Goal: Navigation & Orientation: Find specific page/section

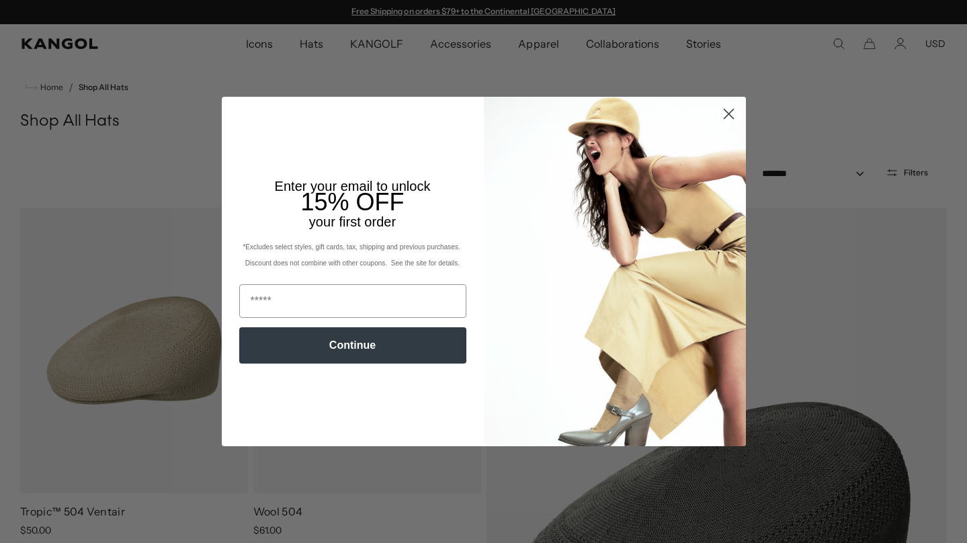
click at [725, 114] on icon "Close dialog" at bounding box center [728, 113] width 9 height 9
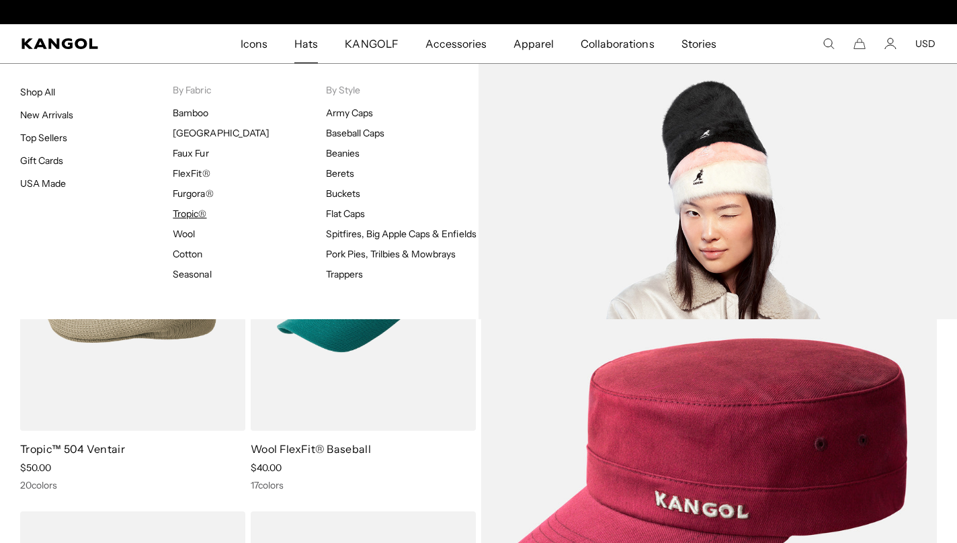
scroll to position [0, 277]
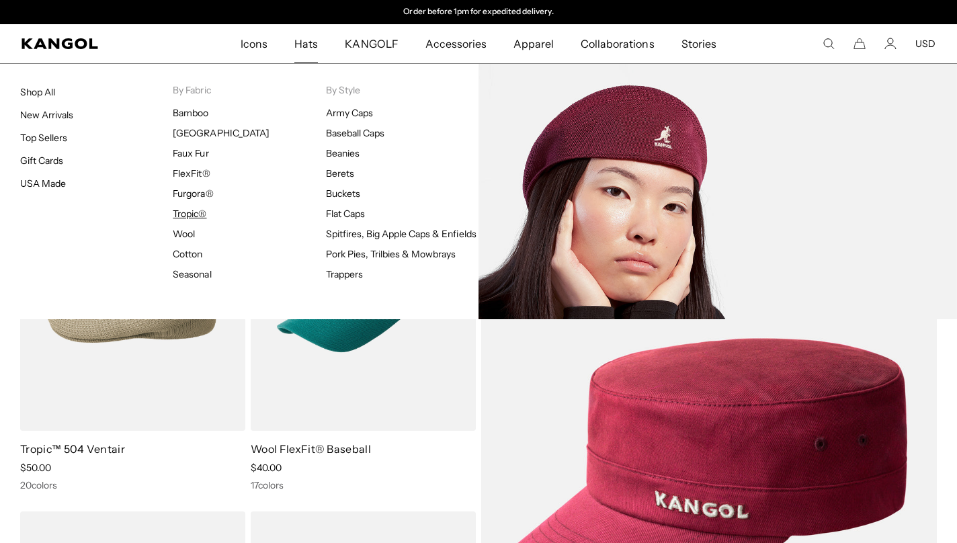
click at [186, 216] on link "Tropic®" at bounding box center [190, 214] width 34 height 12
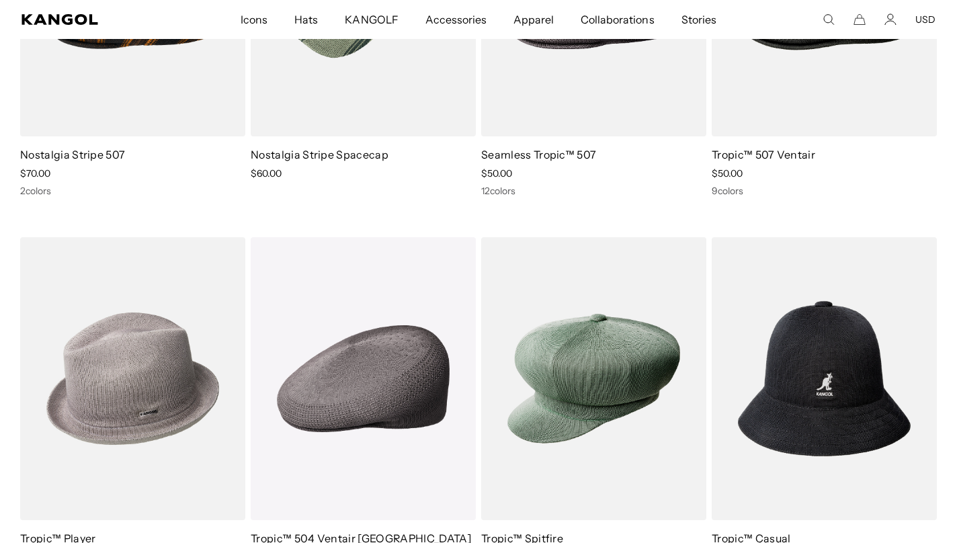
scroll to position [409, 0]
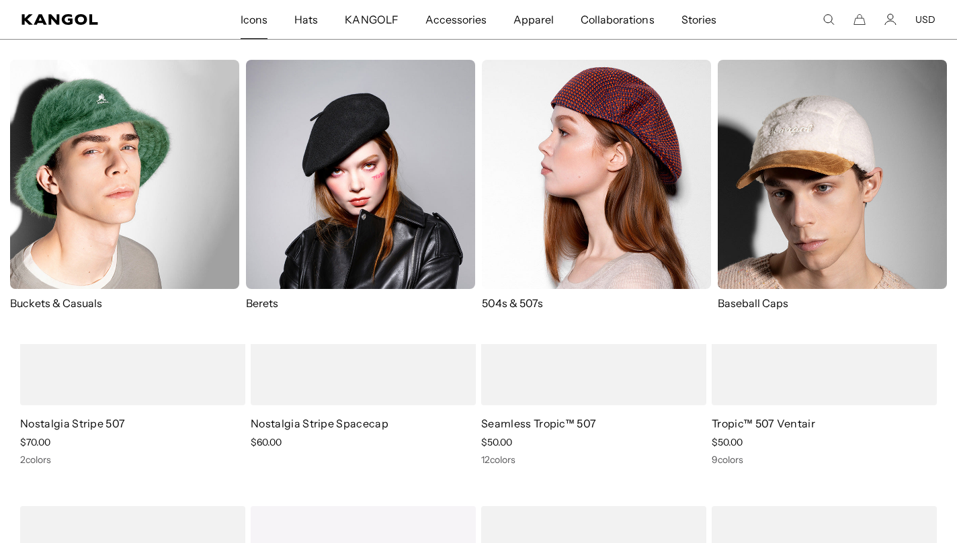
click at [257, 22] on span "Icons" at bounding box center [254, 19] width 27 height 39
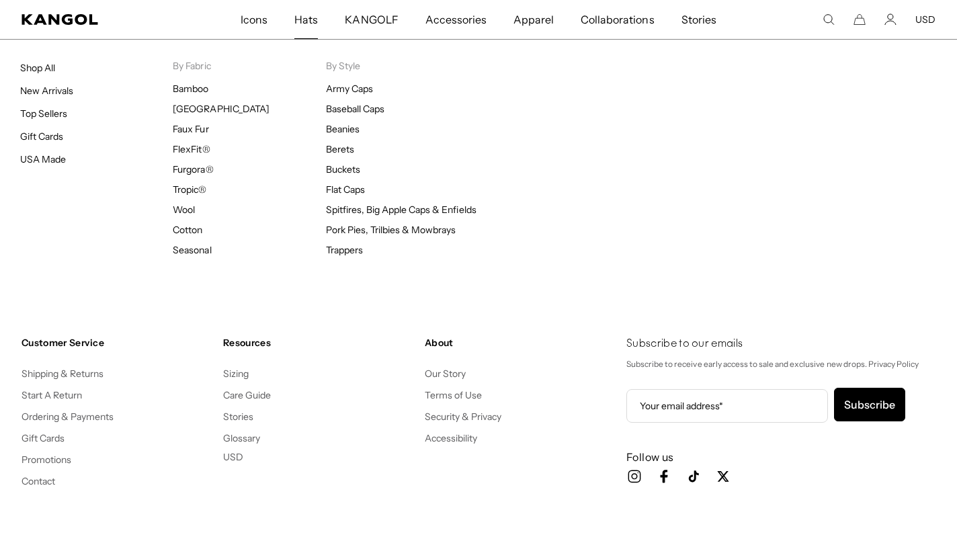
scroll to position [0, 277]
click at [306, 22] on span "Hats" at bounding box center [306, 19] width 24 height 39
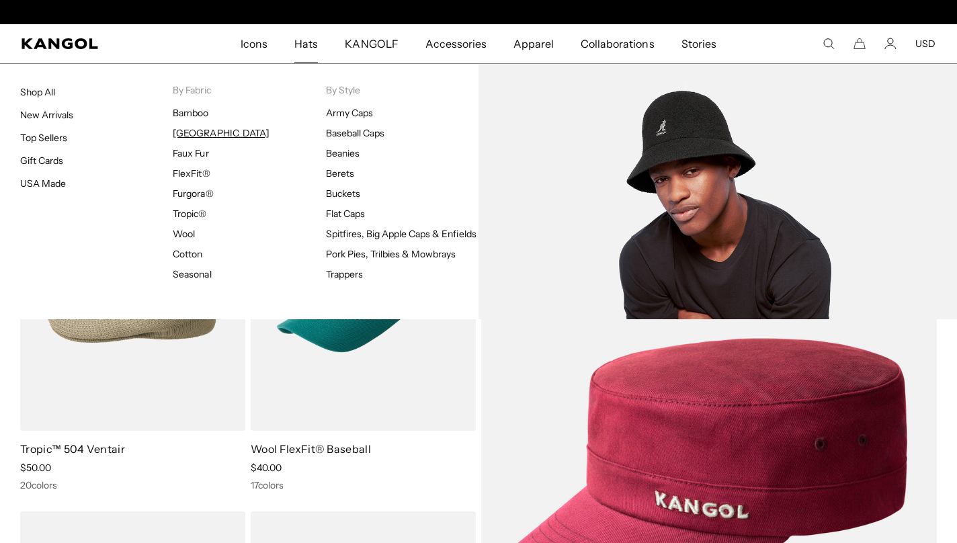
scroll to position [0, 277]
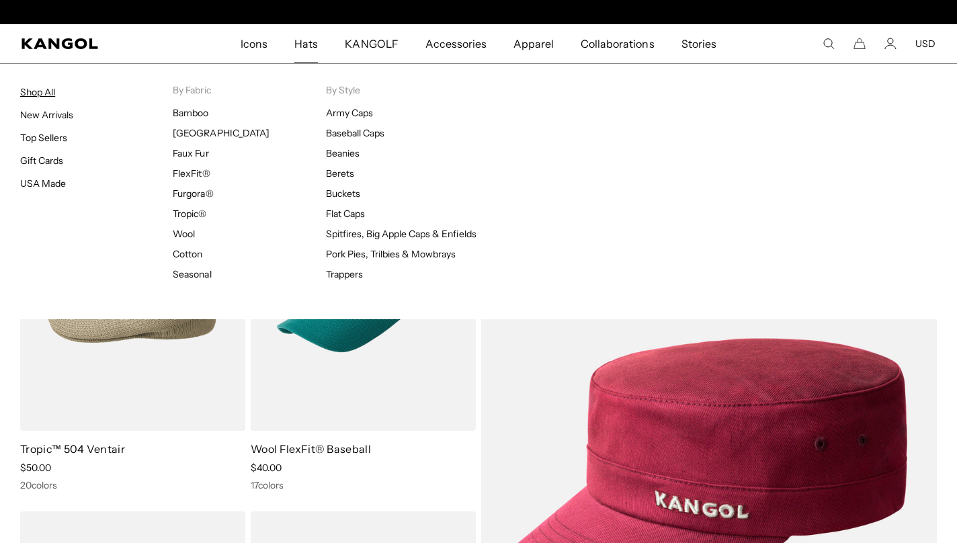
click at [38, 89] on link "Shop All" at bounding box center [37, 92] width 35 height 12
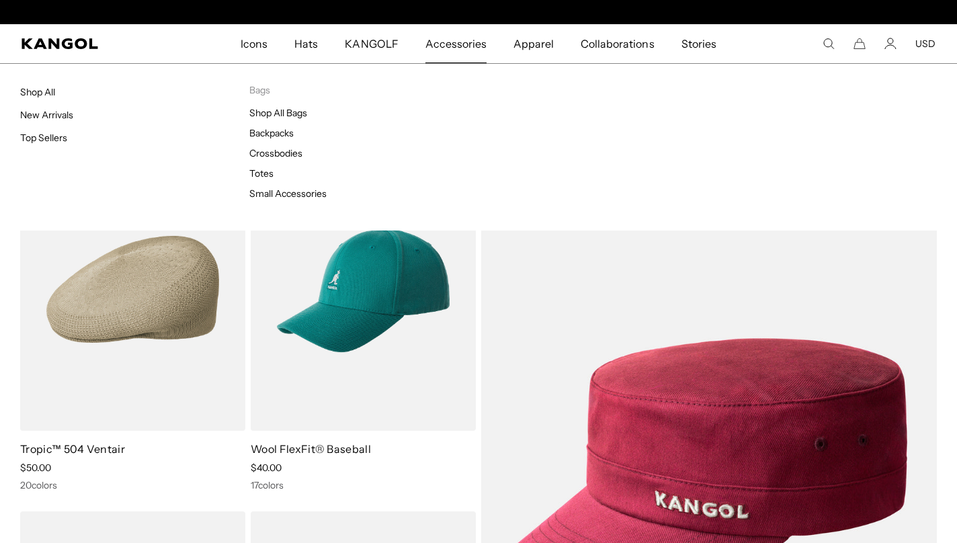
scroll to position [0, 277]
